Goal: Find specific page/section: Find specific page/section

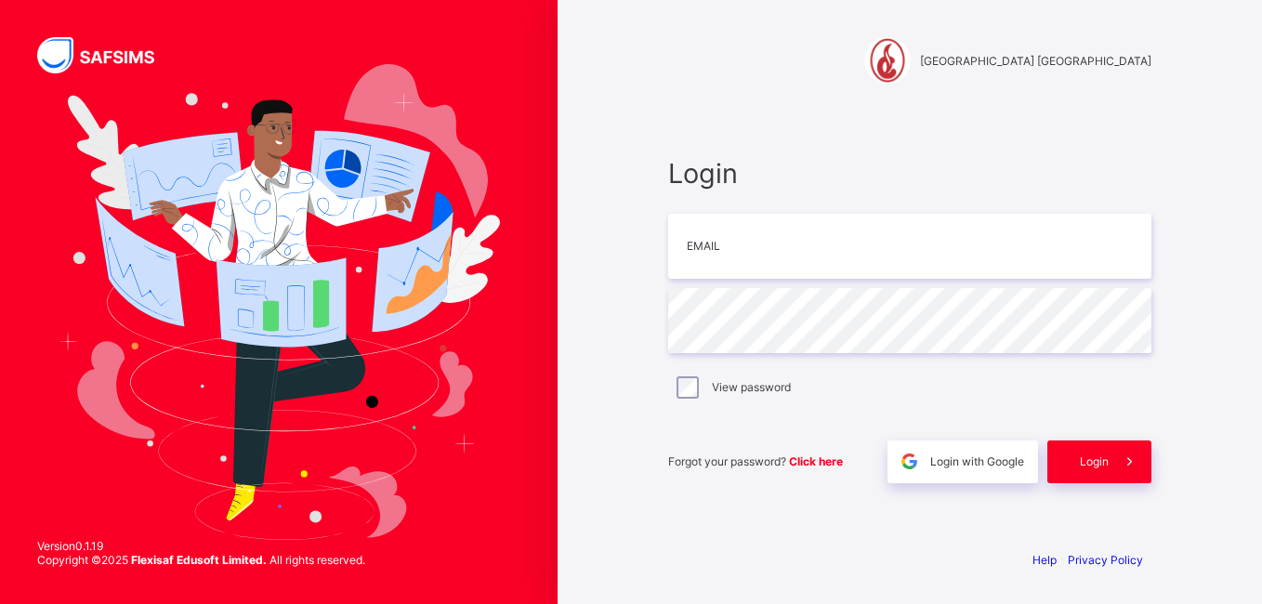
type input "**********"
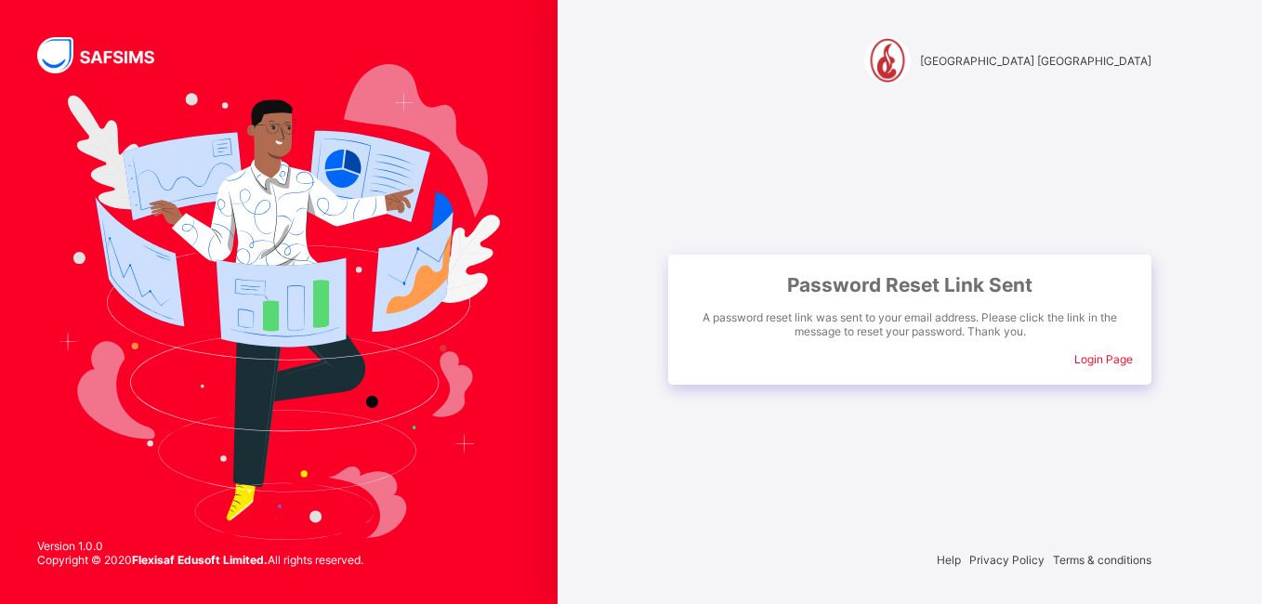
click at [1105, 353] on span "Login Page" at bounding box center [1103, 359] width 59 height 14
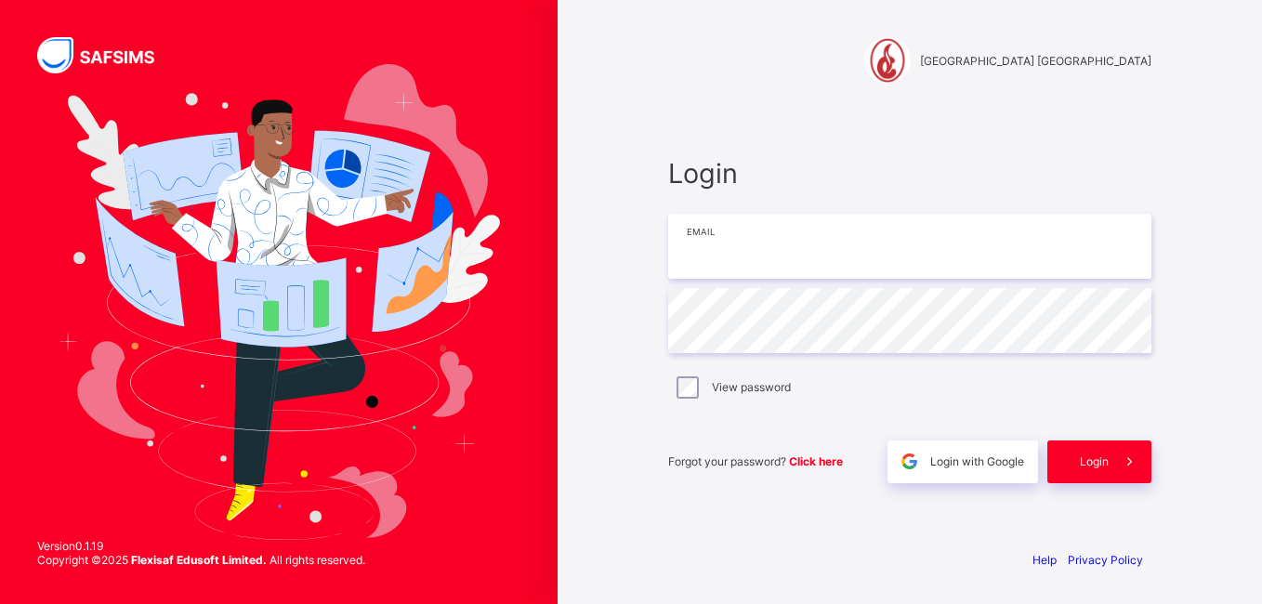
click at [702, 252] on input "email" at bounding box center [909, 246] width 483 height 65
type input "**********"
click at [846, 442] on div "Forgot your password? Click here" at bounding box center [773, 461] width 210 height 43
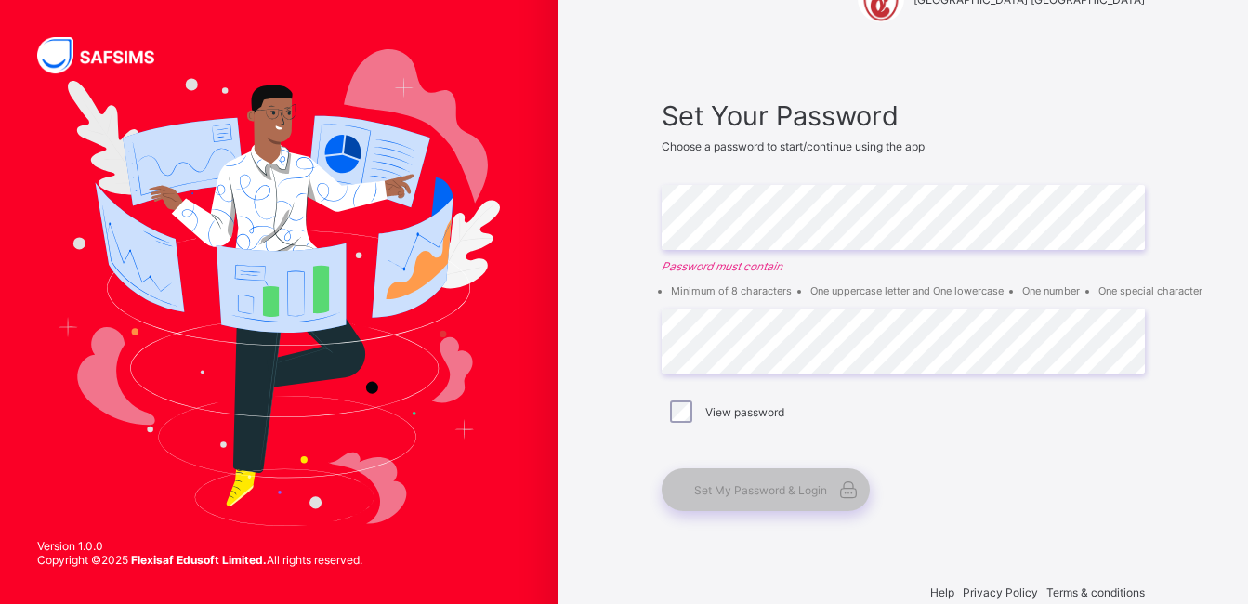
scroll to position [93, 0]
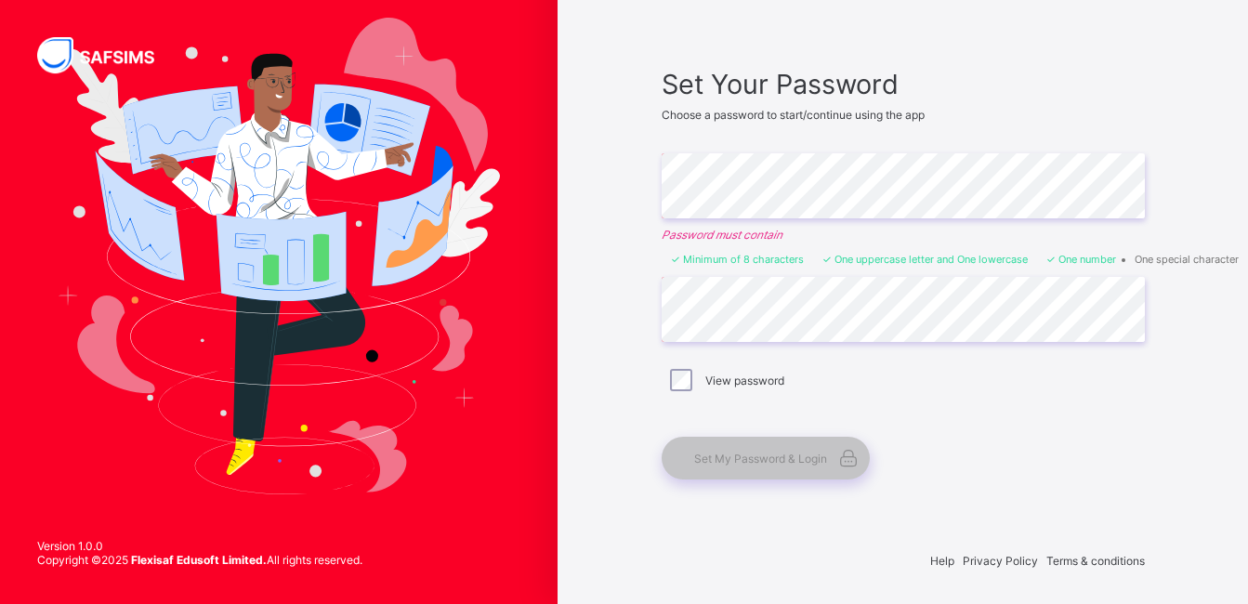
click at [700, 375] on div "View password" at bounding box center [903, 380] width 474 height 22
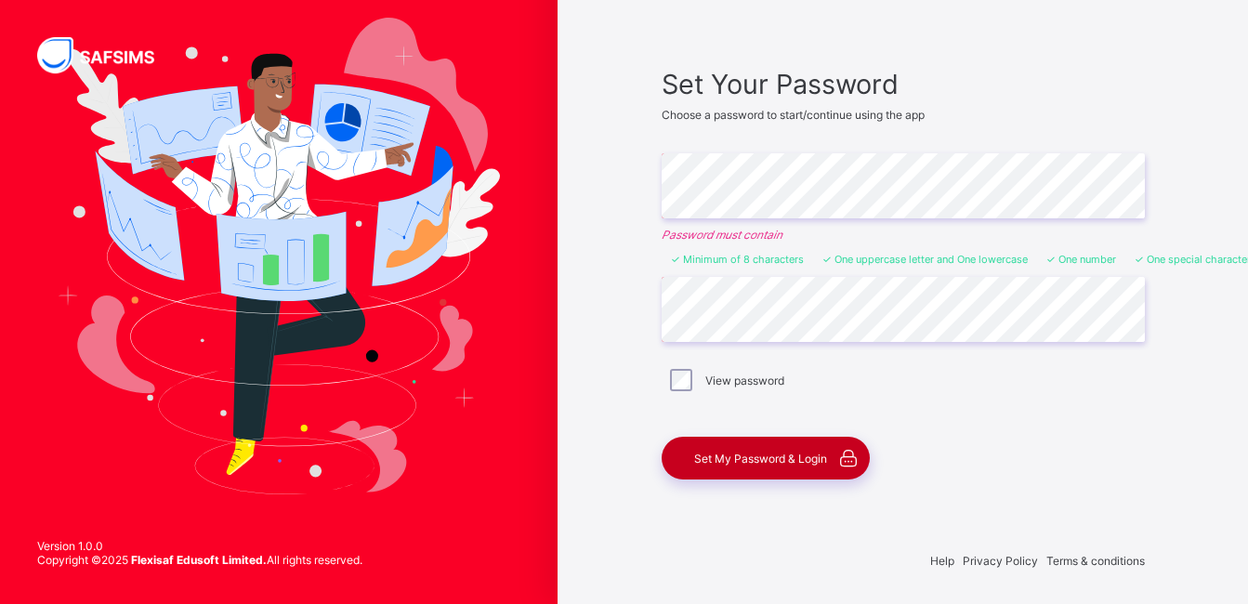
click at [746, 453] on span "Set My Password & Login" at bounding box center [760, 458] width 133 height 14
click at [791, 439] on div "Set My Password & Login" at bounding box center [765, 458] width 208 height 43
click at [762, 459] on span "Set My Password & Login" at bounding box center [760, 458] width 133 height 14
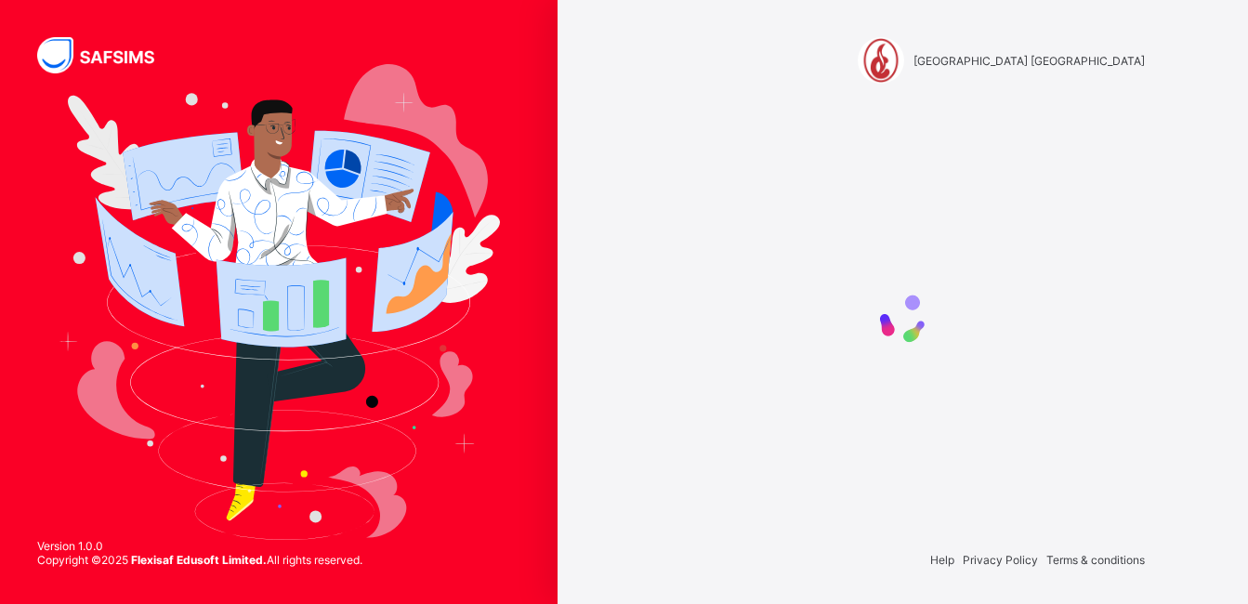
scroll to position [0, 0]
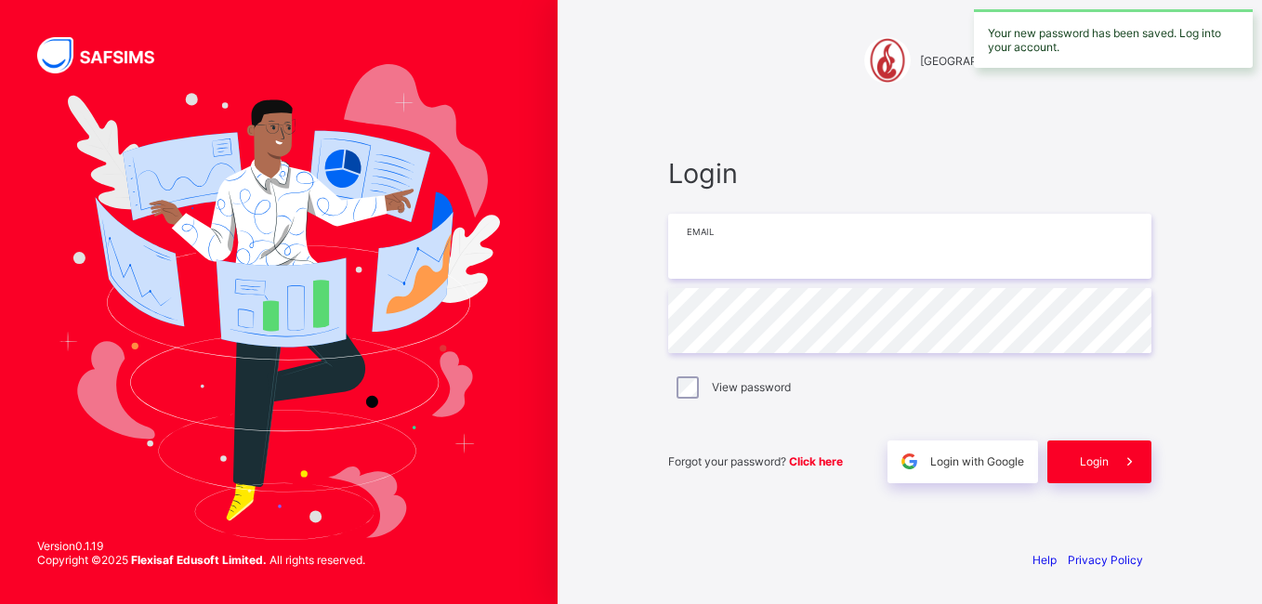
click at [766, 244] on input "email" at bounding box center [909, 246] width 483 height 65
type input "**********"
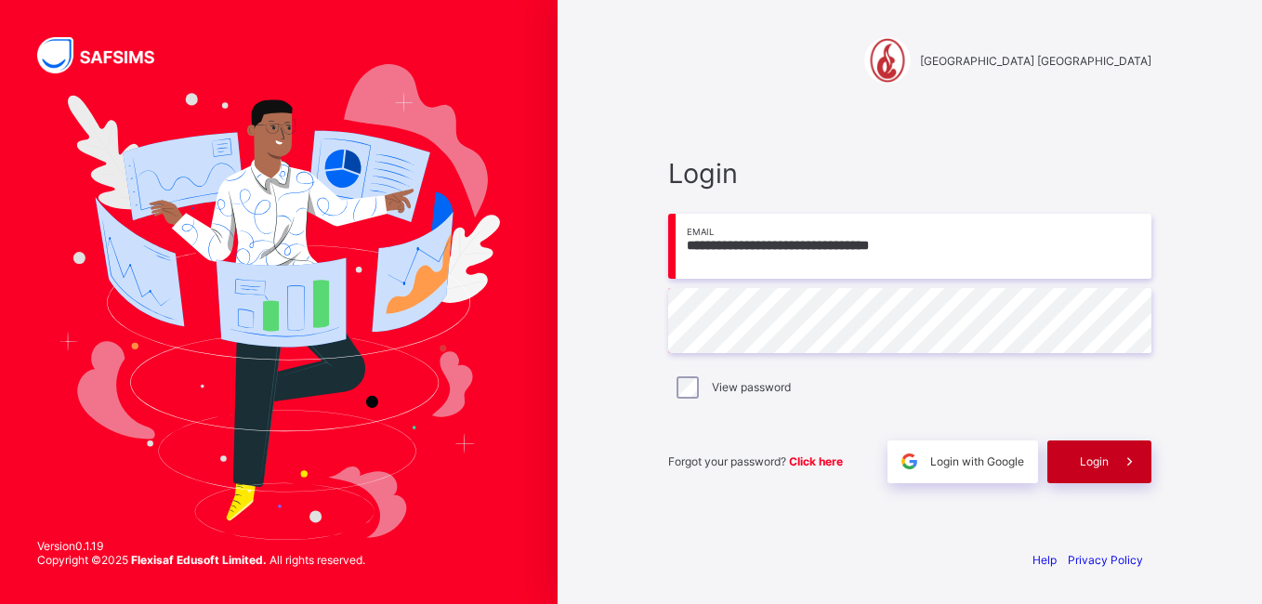
click at [1095, 459] on span "Login" at bounding box center [1093, 461] width 29 height 14
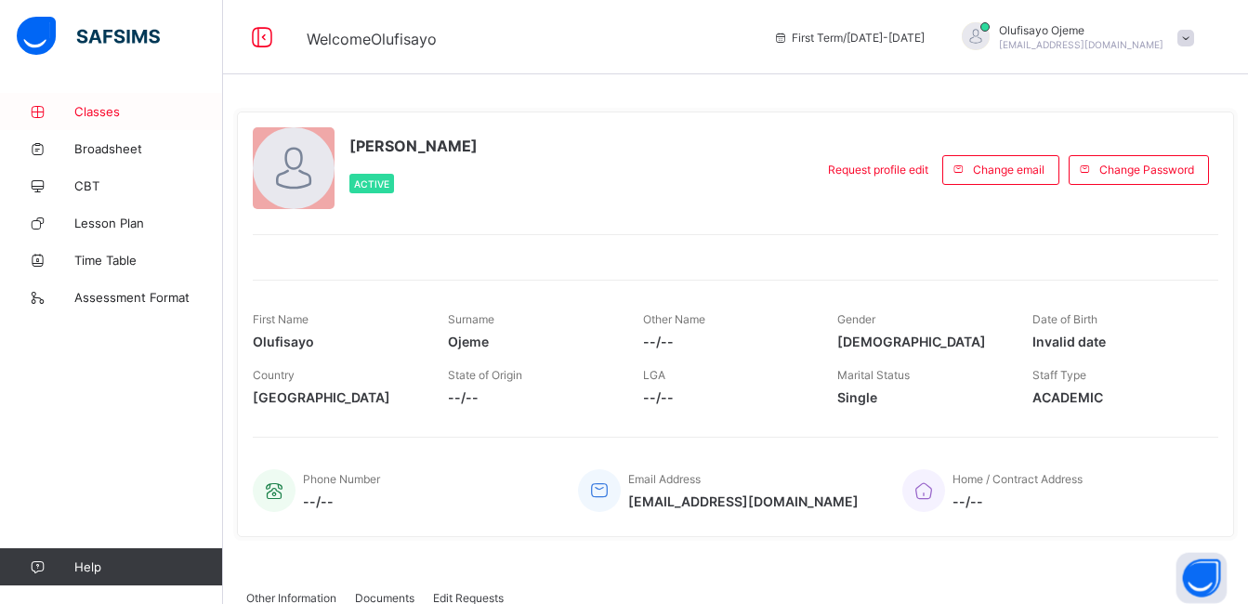
click at [114, 120] on link "Classes" at bounding box center [111, 111] width 223 height 37
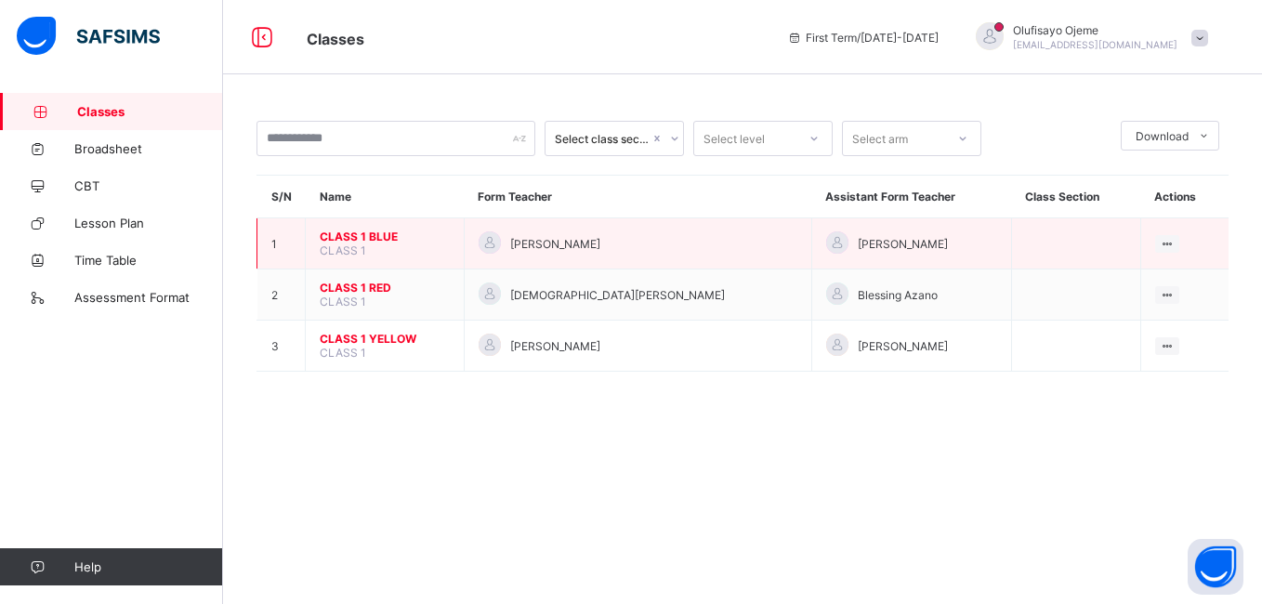
click at [369, 242] on span "CLASS 1 BLUE" at bounding box center [385, 236] width 130 height 14
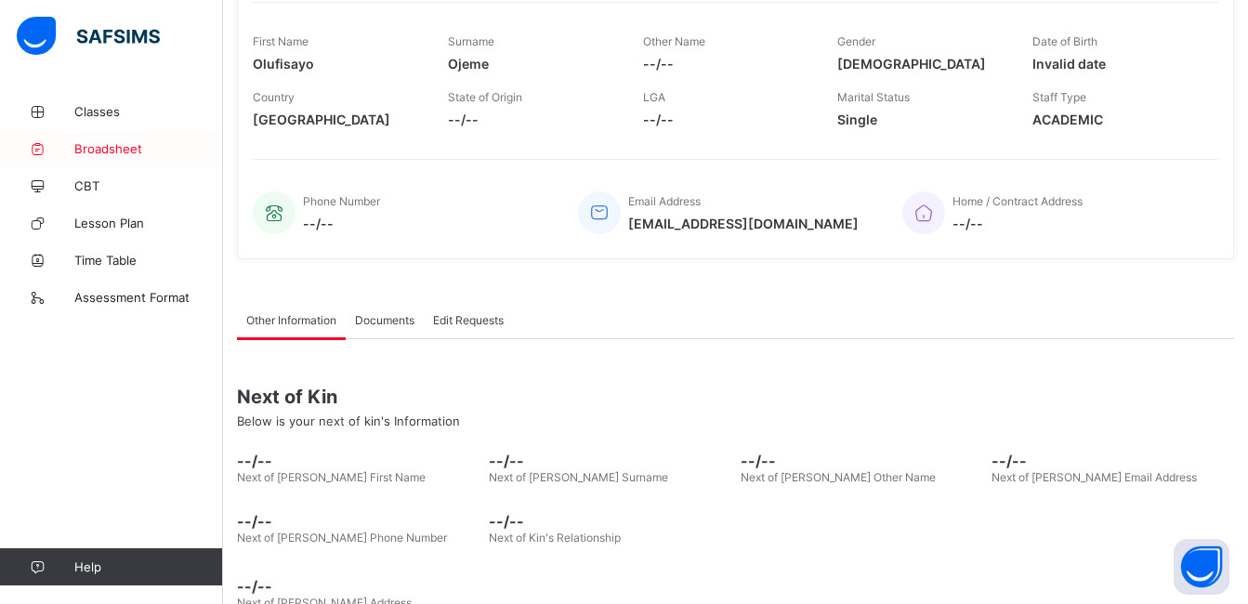
scroll to position [279, 0]
click at [112, 104] on span "Classes" at bounding box center [148, 111] width 149 height 15
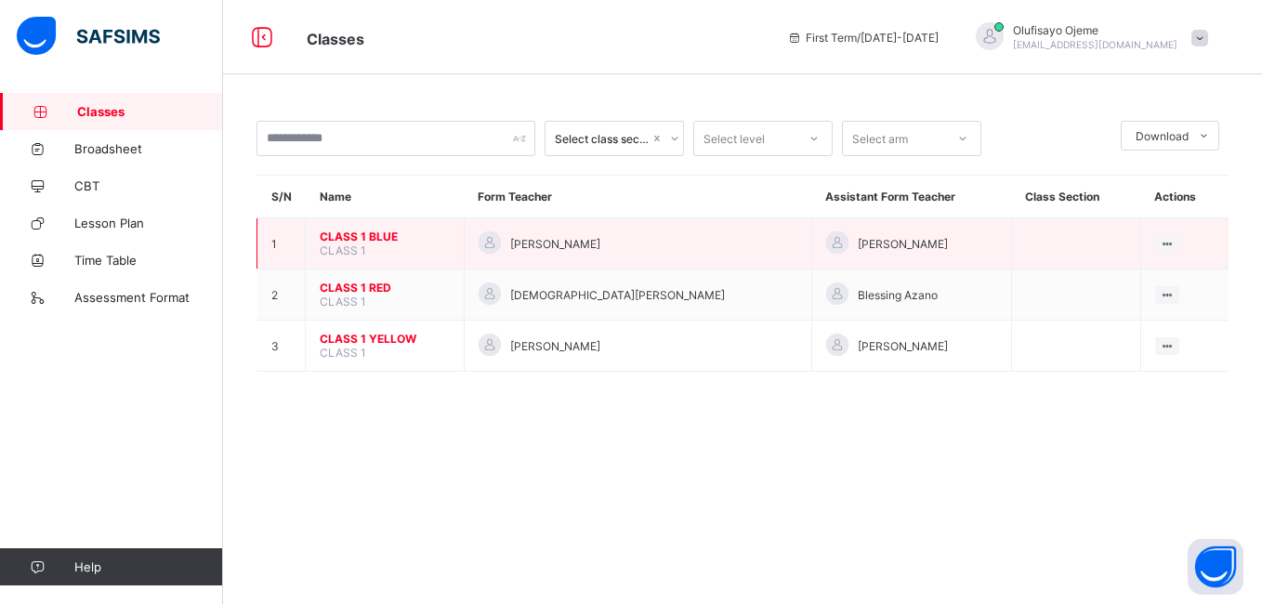
click at [355, 231] on span "CLASS 1 BLUE" at bounding box center [385, 236] width 130 height 14
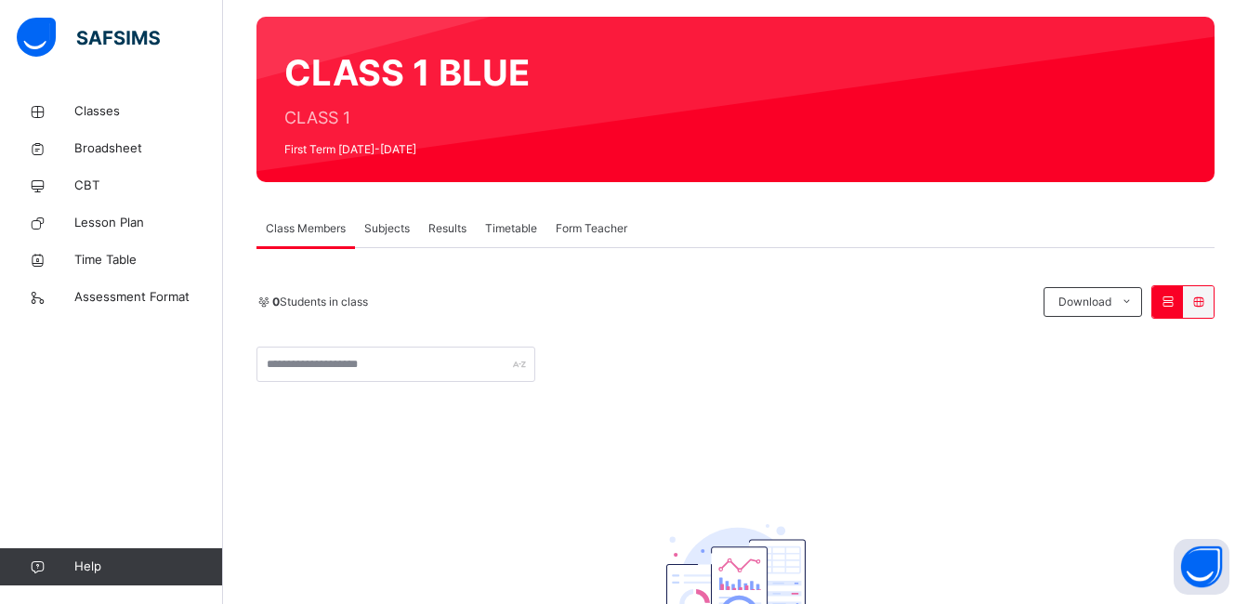
scroll to position [136, 0]
